Goal: Find specific page/section: Find specific page/section

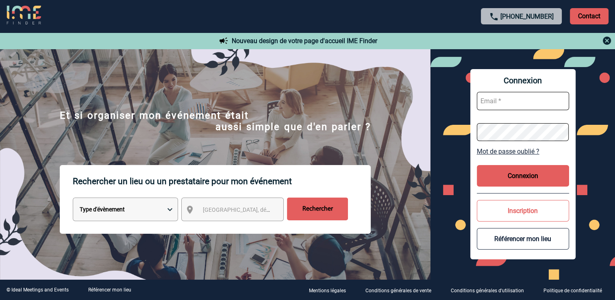
click at [173, 209] on select "Type d'évènement Séminaire avec nuitée Réunion Repas de groupe Team Building & …" at bounding box center [125, 209] width 105 height 24
select select "1"
click at [73, 199] on select "Type d'évènement Séminaire avec nuitée Réunion Repas de groupe Team Building & …" at bounding box center [125, 209] width 105 height 24
click at [207, 210] on span "[GEOGRAPHIC_DATA], département, région..." at bounding box center [259, 209] width 113 height 6
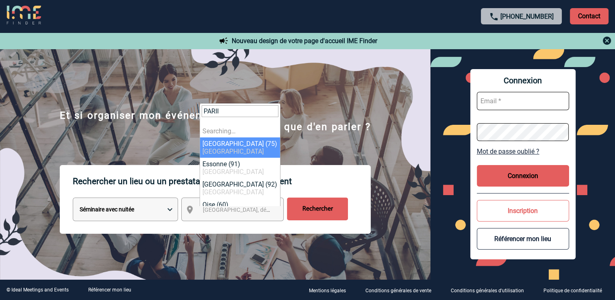
type input "PARIIS"
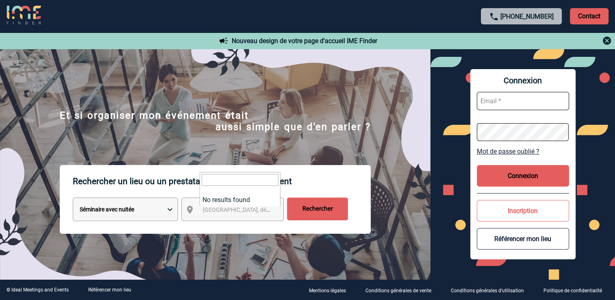
click at [321, 215] on input "Rechercher" at bounding box center [317, 208] width 61 height 23
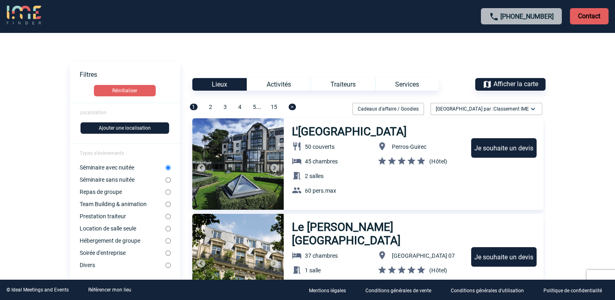
click at [227, 82] on div "Lieux" at bounding box center [219, 84] width 54 height 13
click at [216, 84] on div "Lieux" at bounding box center [219, 84] width 54 height 13
click at [123, 90] on button "Réinitialiser" at bounding box center [125, 90] width 62 height 11
click at [510, 83] on span "Afficher la carte" at bounding box center [515, 84] width 45 height 8
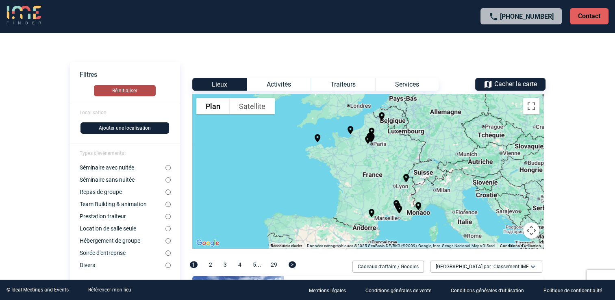
click at [127, 87] on button "Réinitialiser" at bounding box center [125, 90] width 62 height 11
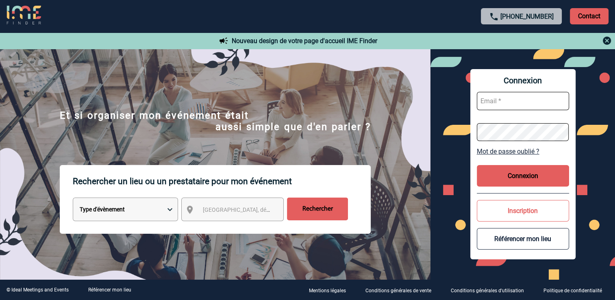
click at [168, 213] on select "Type d'évènement Séminaire avec nuitée Réunion Repas de groupe Team Building & …" at bounding box center [125, 209] width 105 height 24
select select "1"
click at [73, 199] on select "Type d'évènement Séminaire avec nuitée Réunion Repas de groupe Team Building & …" at bounding box center [125, 209] width 105 height 24
click at [208, 211] on span "[GEOGRAPHIC_DATA], département, région..." at bounding box center [259, 209] width 113 height 6
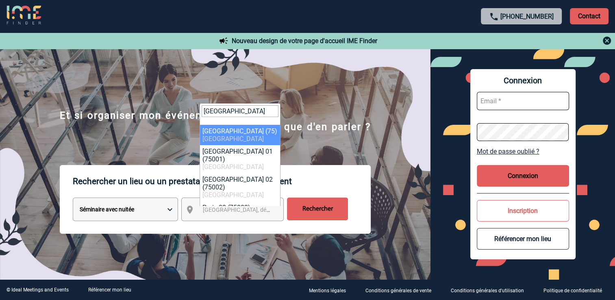
type input "PARIS"
select select "3"
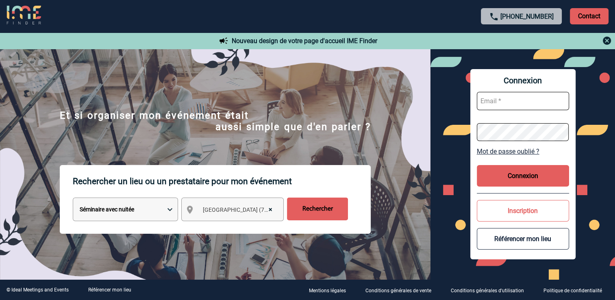
click at [316, 215] on input "Rechercher" at bounding box center [317, 208] width 61 height 23
